Goal: Information Seeking & Learning: Learn about a topic

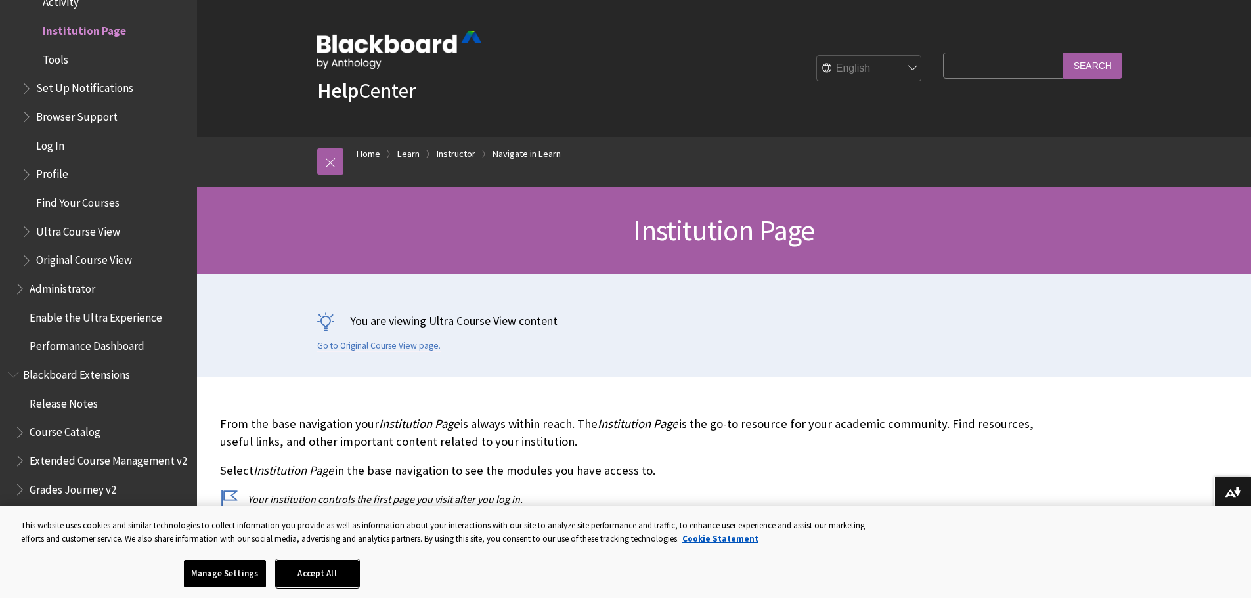
click at [322, 572] on button "Accept All" at bounding box center [317, 574] width 82 height 28
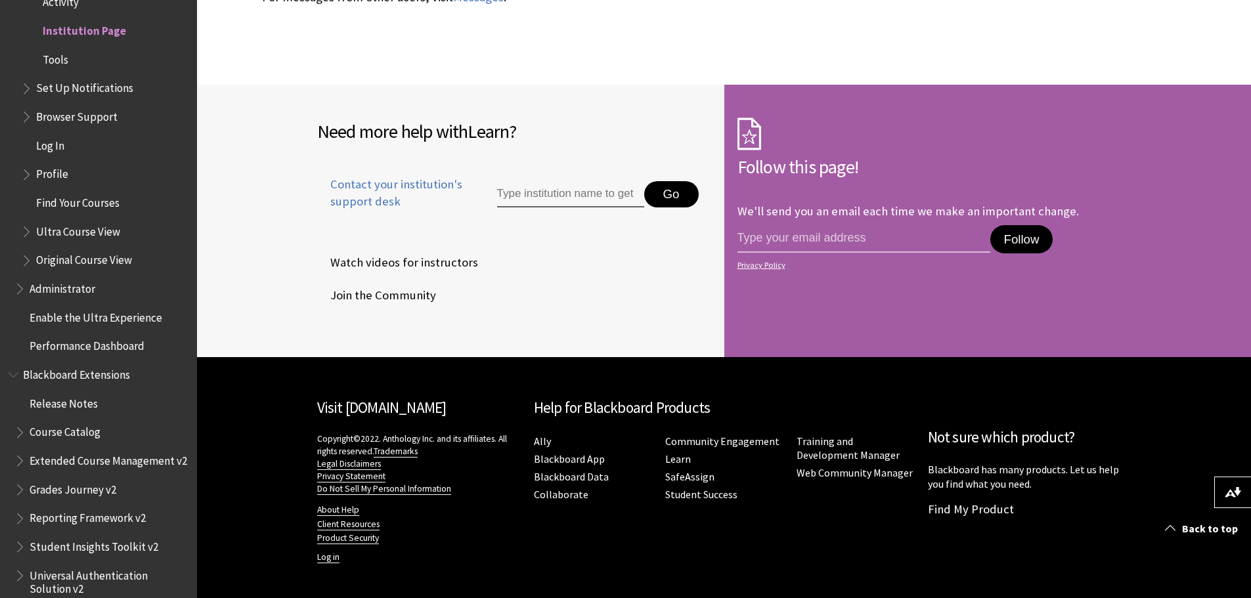
scroll to position [1638, 0]
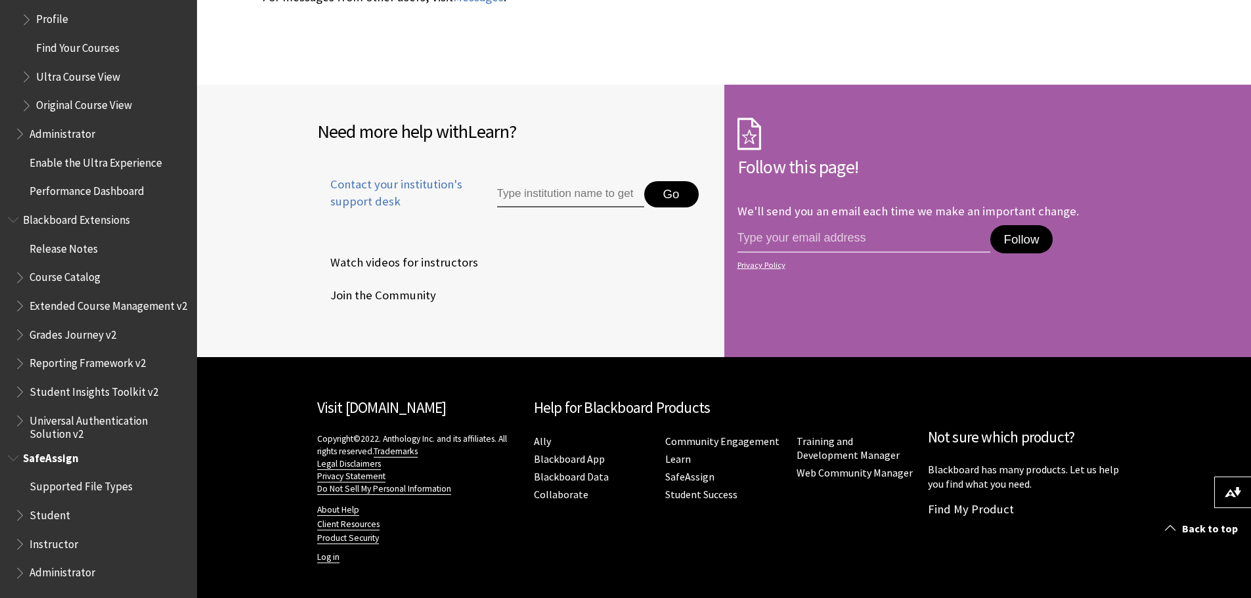
click at [56, 515] on span "Student" at bounding box center [50, 513] width 41 height 18
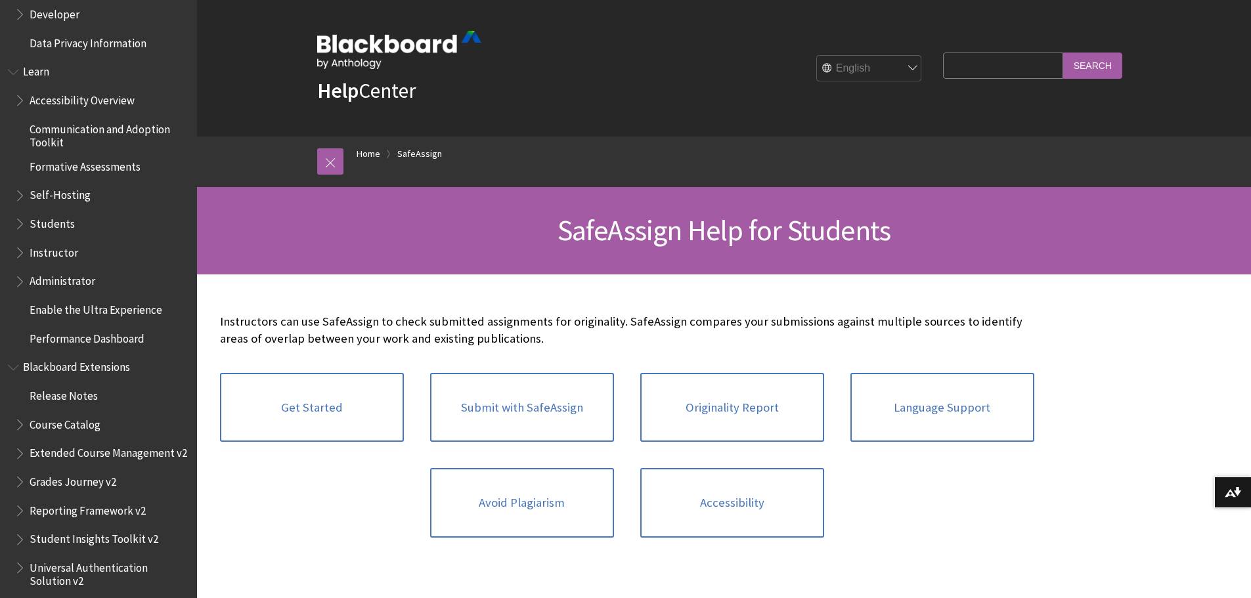
scroll to position [1006, 0]
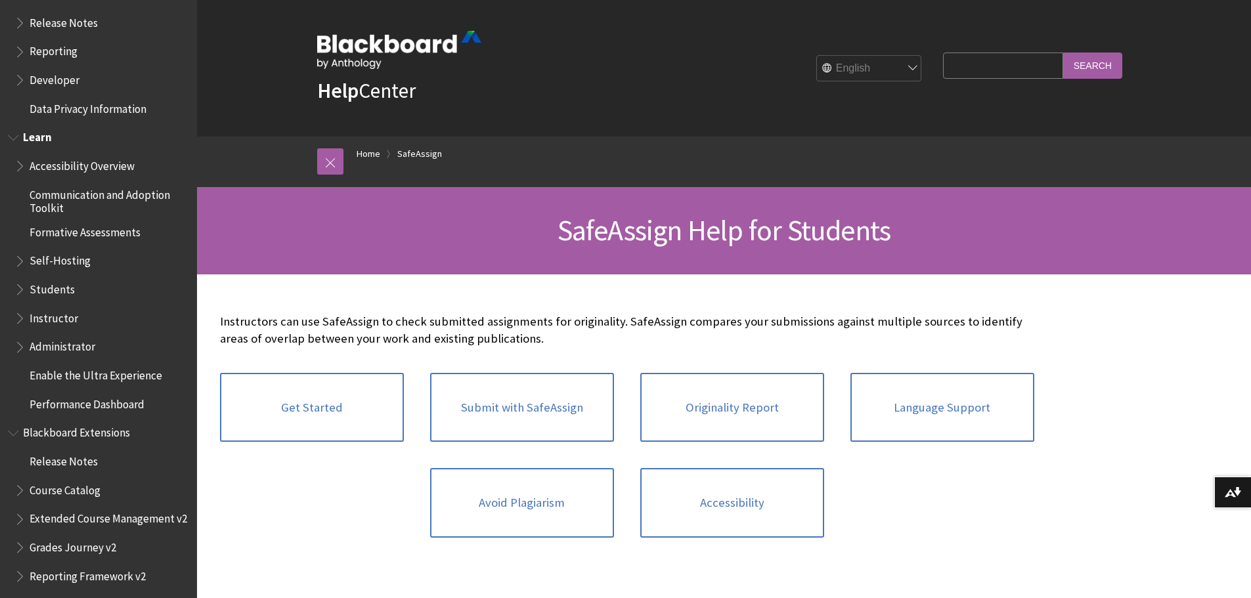
click at [19, 135] on span "Book outline for Blackboard Learn Help" at bounding box center [15, 135] width 14 height 16
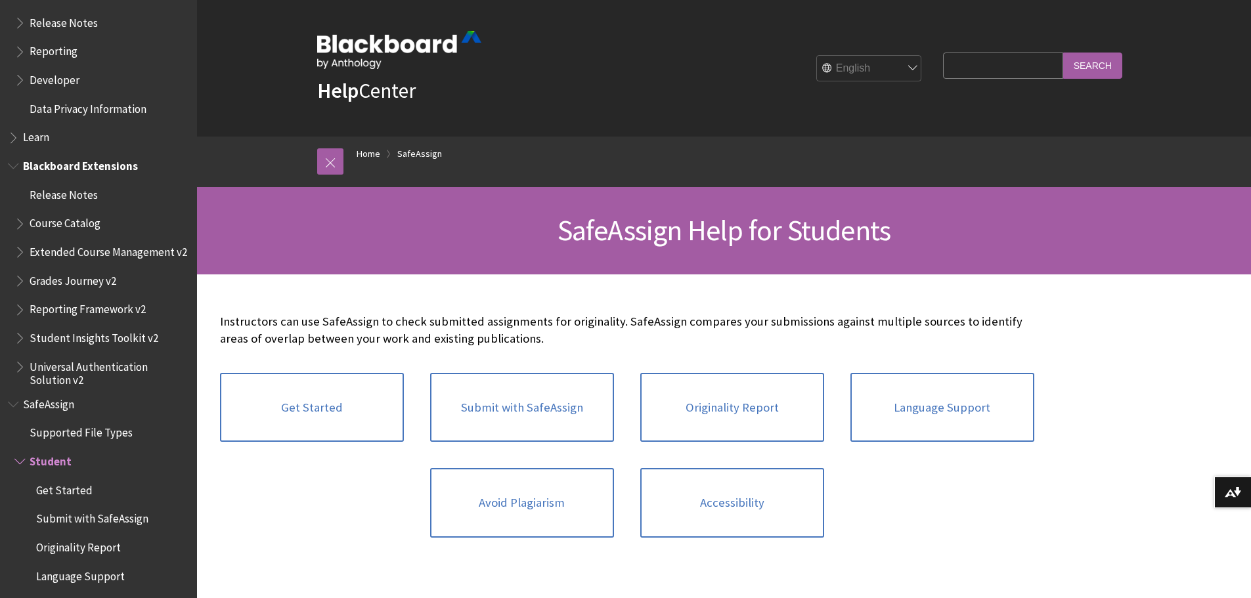
click at [18, 161] on span "Book outline for Blackboard Extensions" at bounding box center [15, 163] width 14 height 16
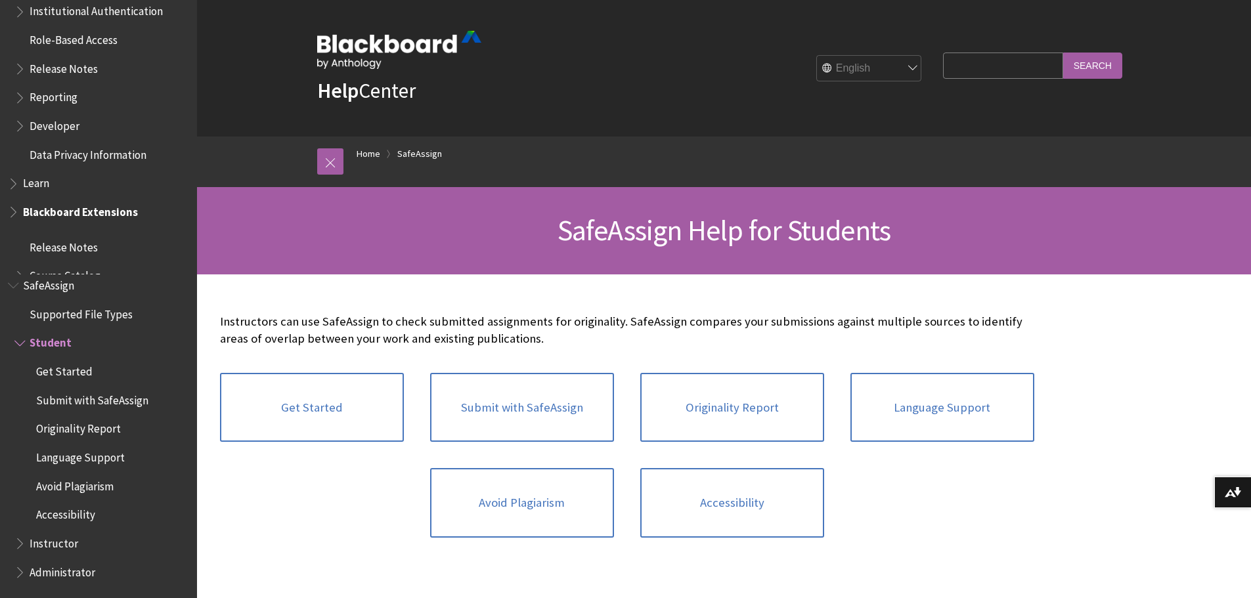
scroll to position [914, 0]
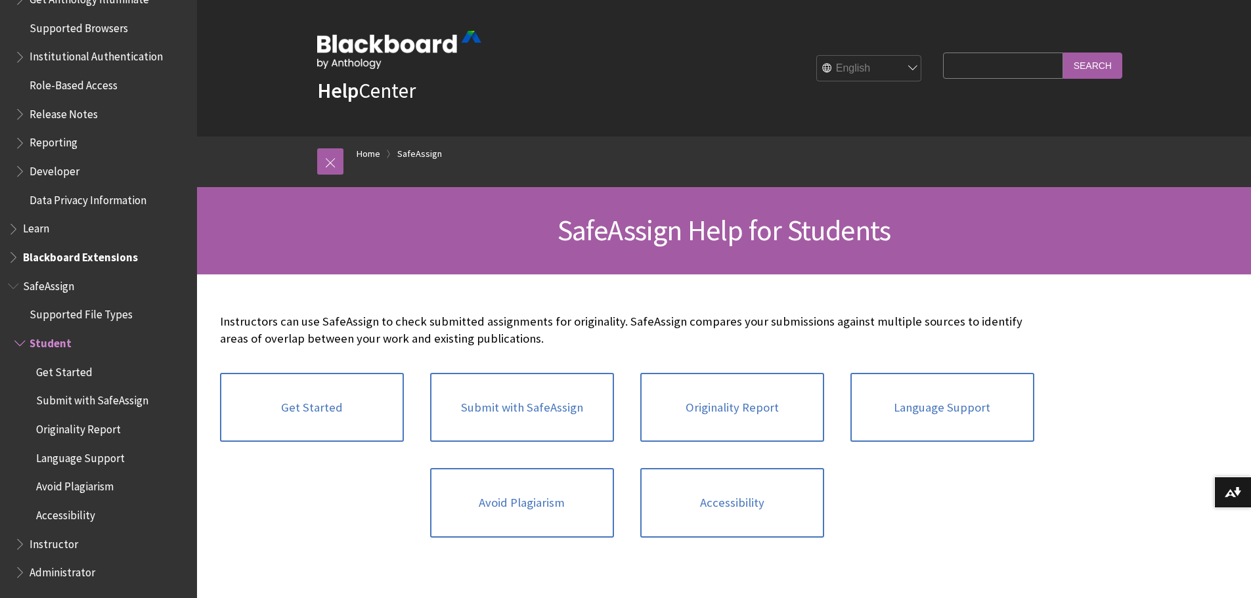
click at [22, 285] on span "Book outline for Blackboard SafeAssign" at bounding box center [15, 283] width 14 height 16
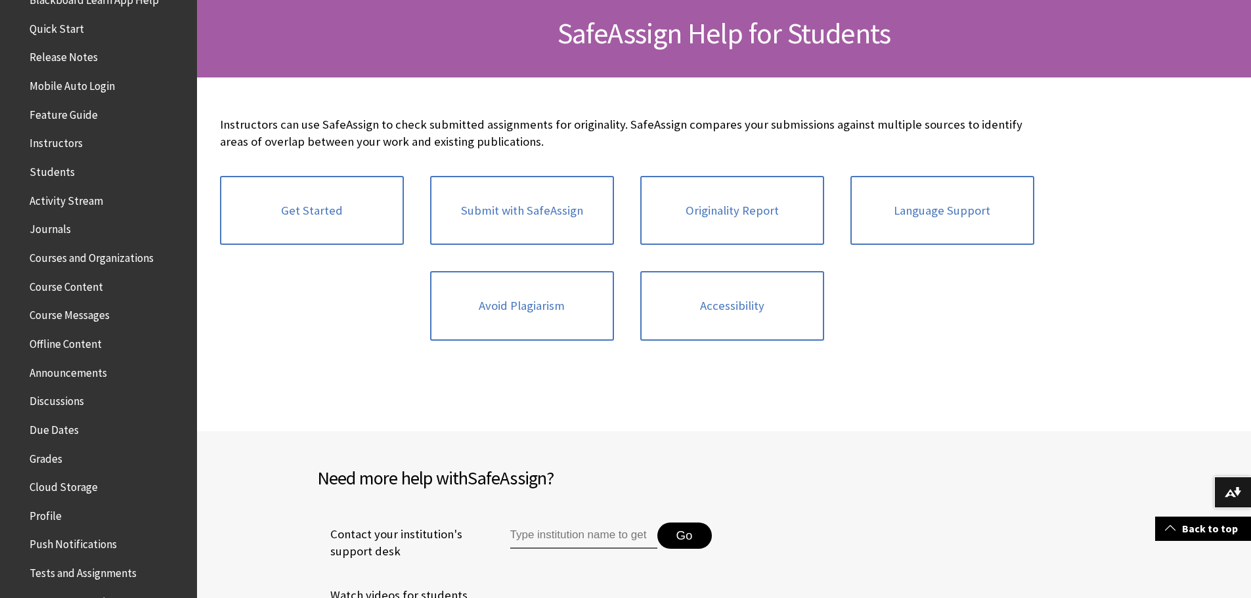
scroll to position [0, 0]
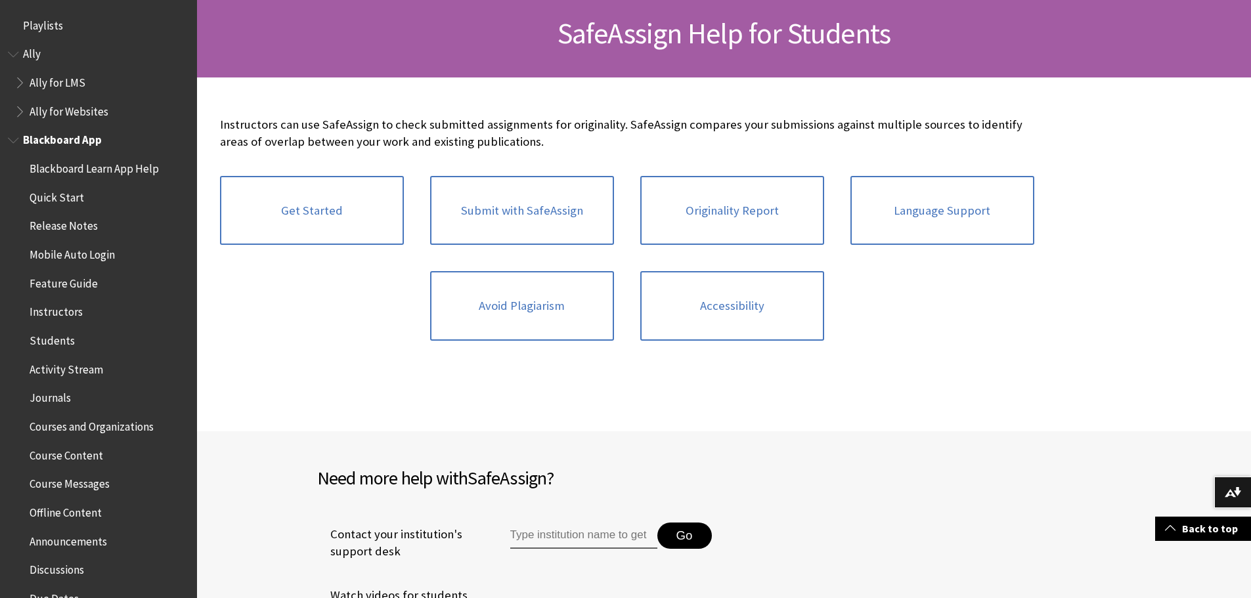
click at [14, 142] on span "Book outline for Blackboard App Help" at bounding box center [15, 137] width 14 height 16
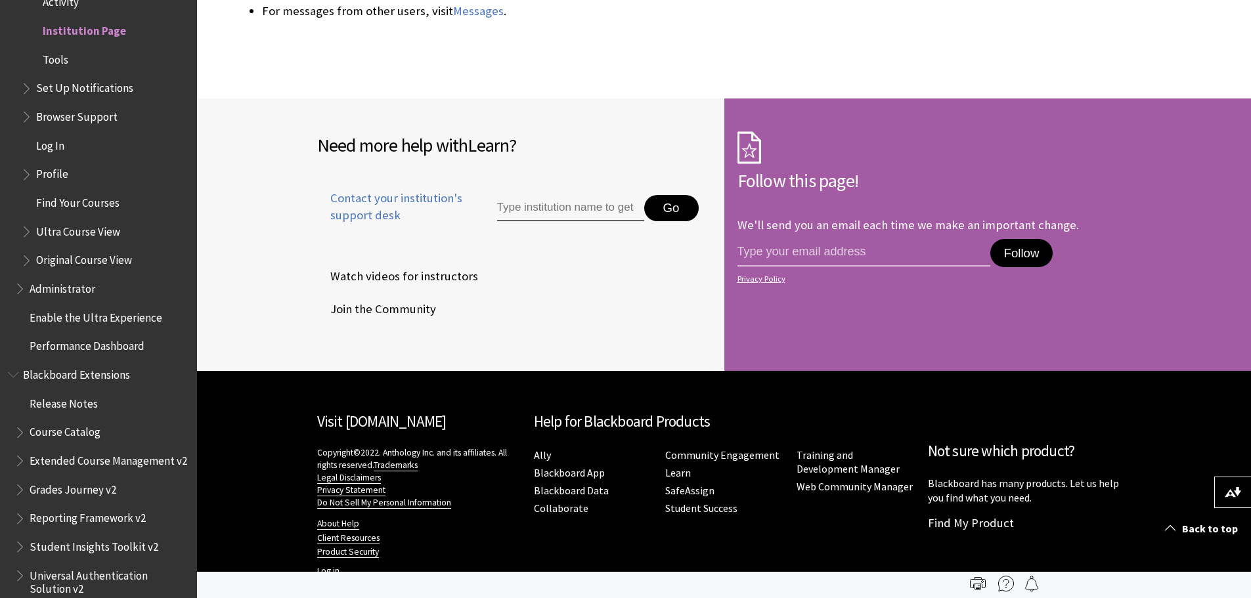
scroll to position [1080, 0]
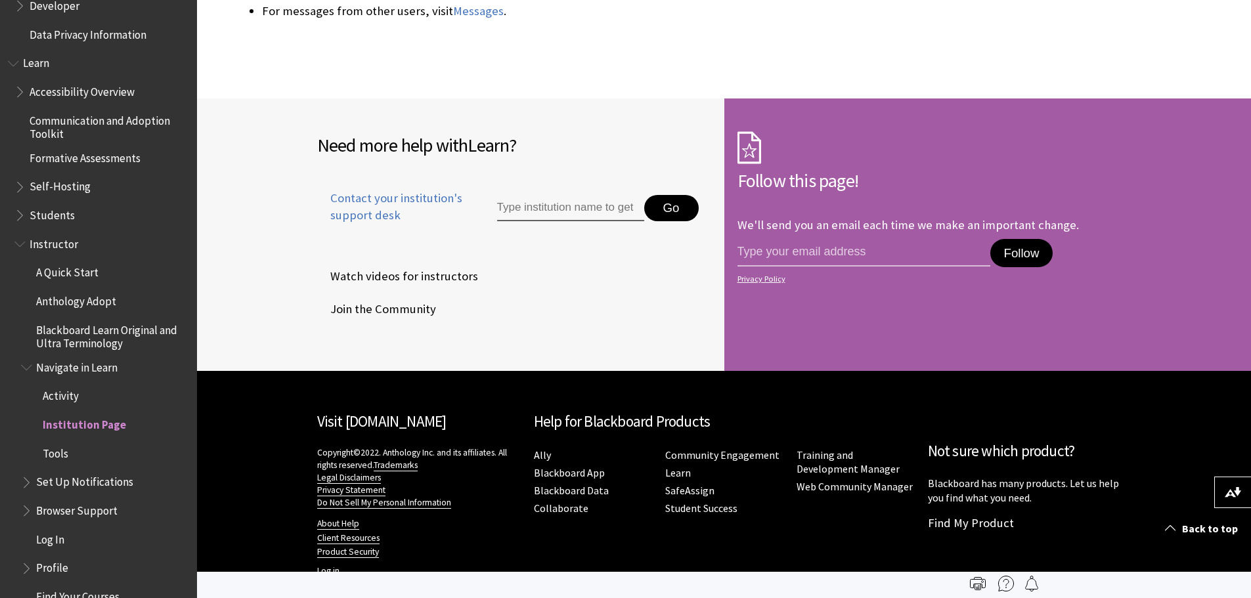
click at [61, 213] on span "Students" at bounding box center [52, 213] width 45 height 18
